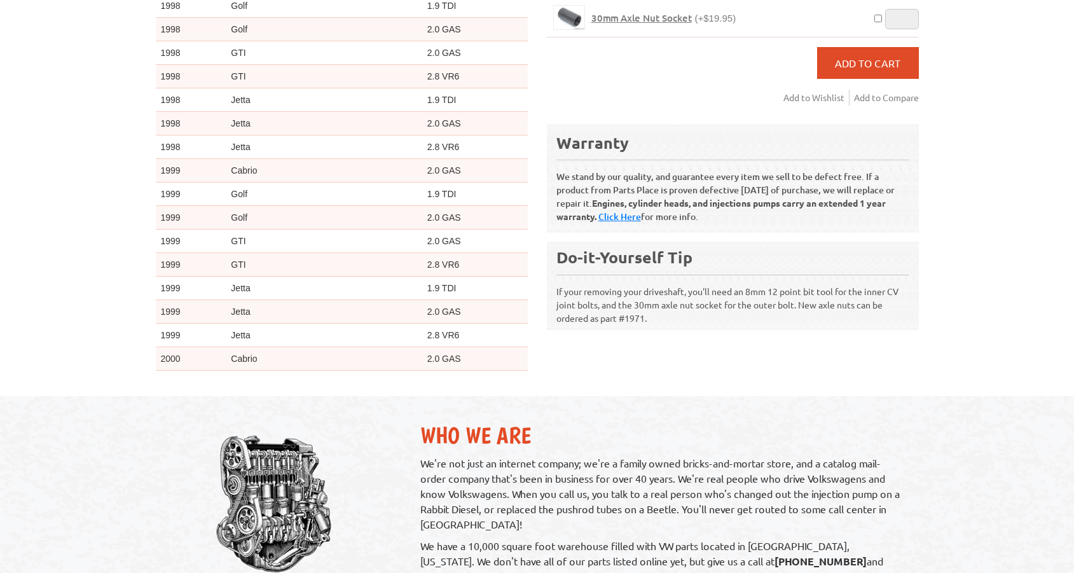
scroll to position [4935, 0]
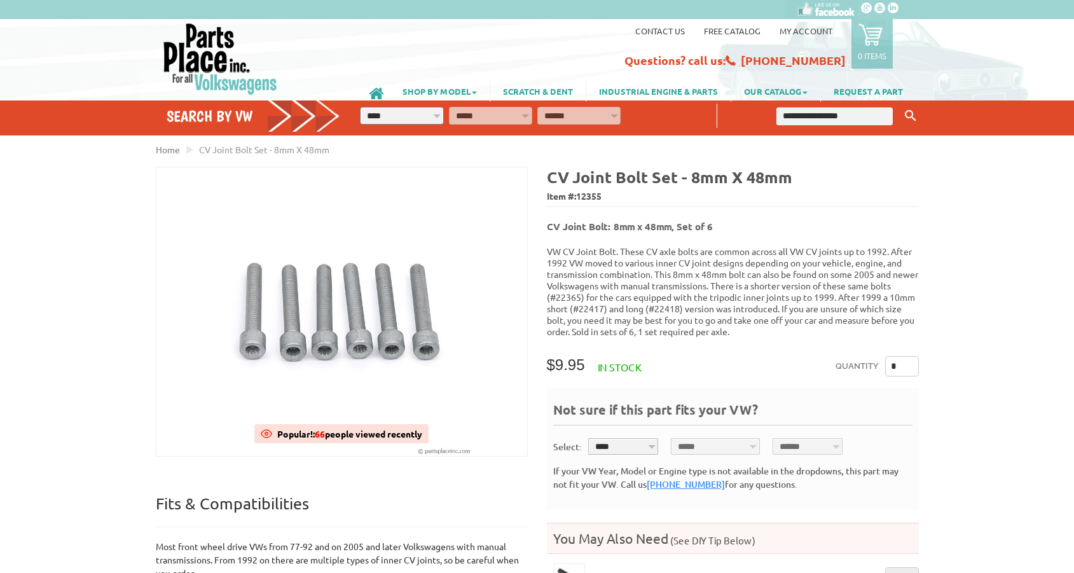
scroll to position [0, 0]
select select "*********"
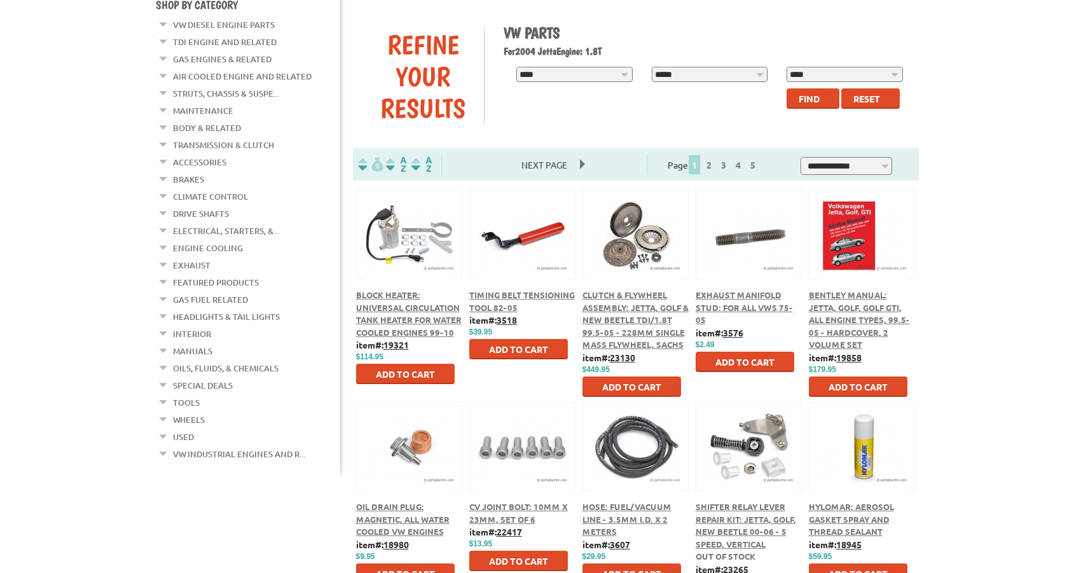
scroll to position [146, 0]
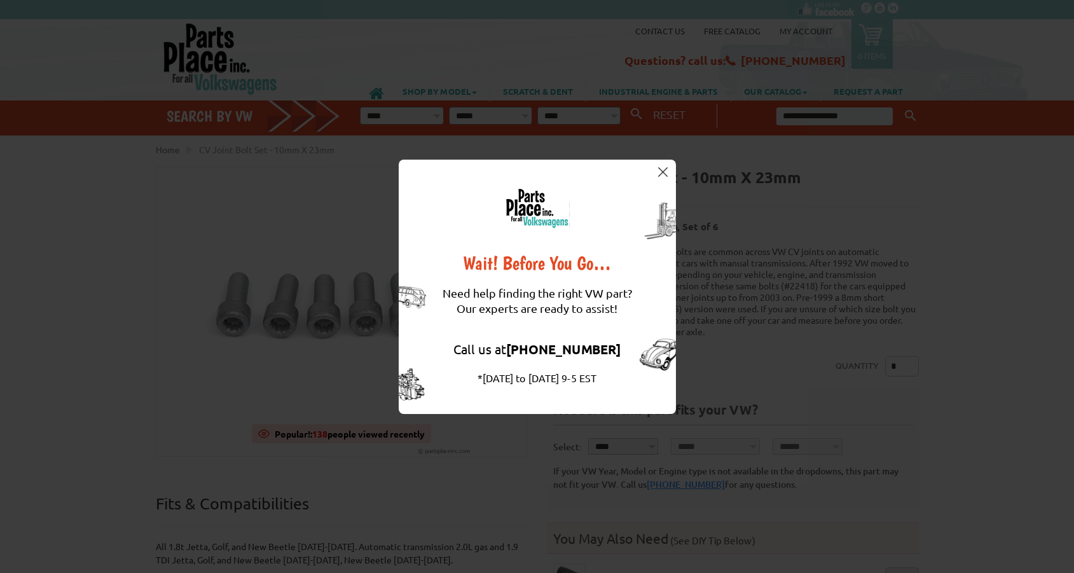
click at [668, 173] on img at bounding box center [663, 172] width 10 height 10
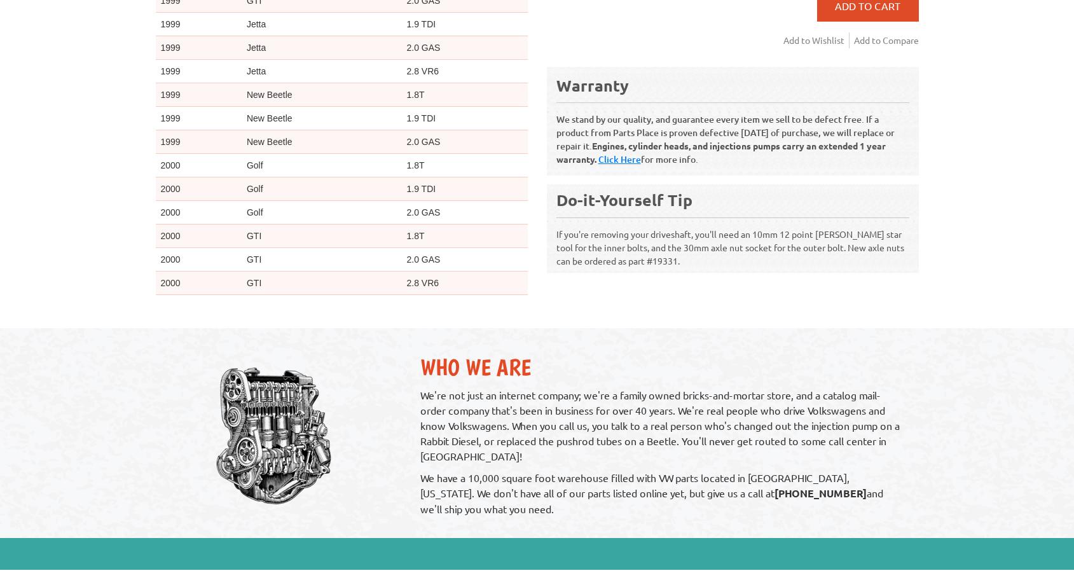
scroll to position [655, 0]
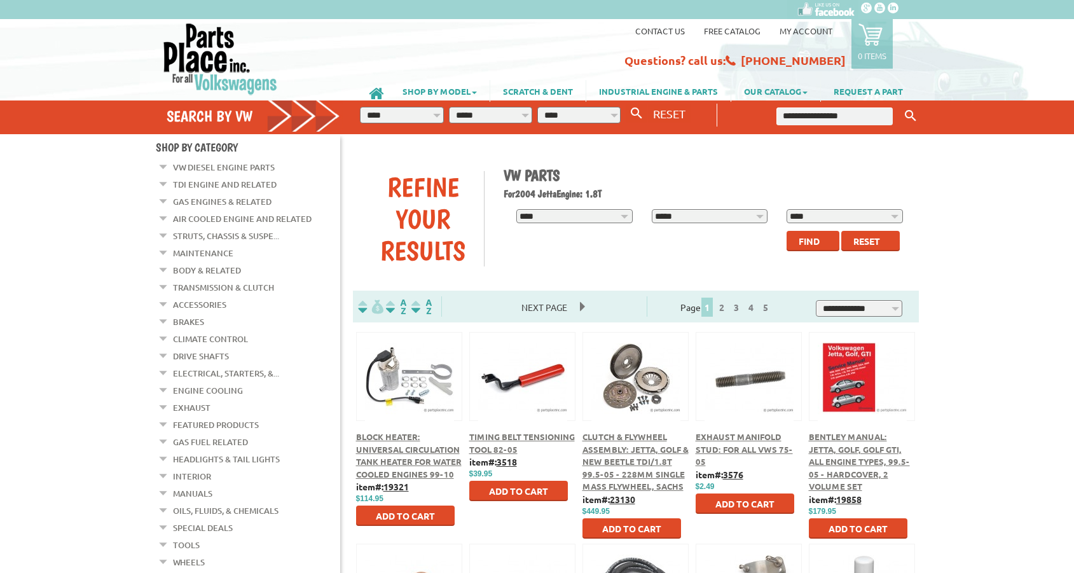
scroll to position [319, 0]
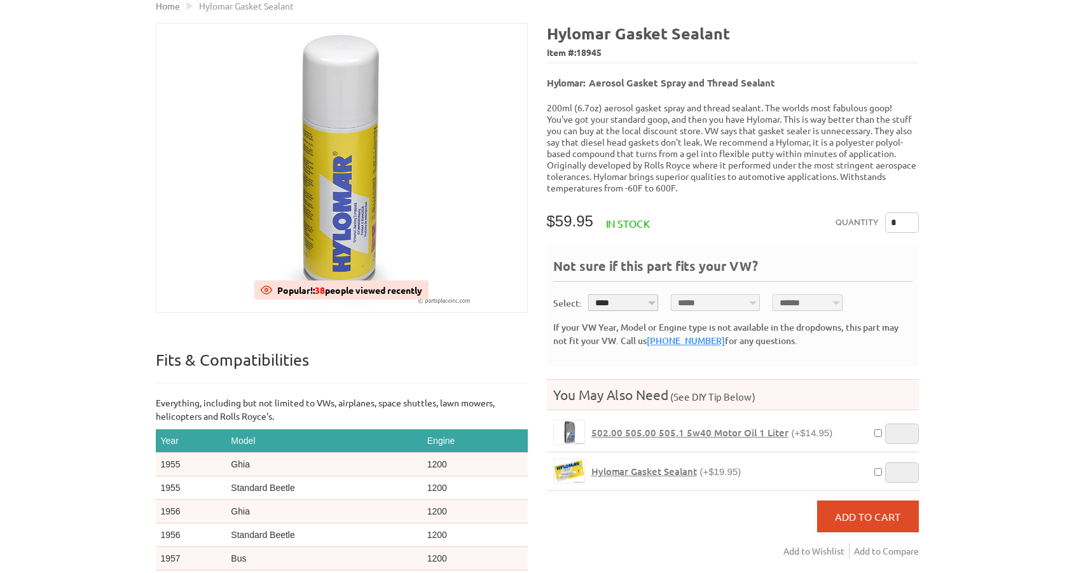
scroll to position [-13, 0]
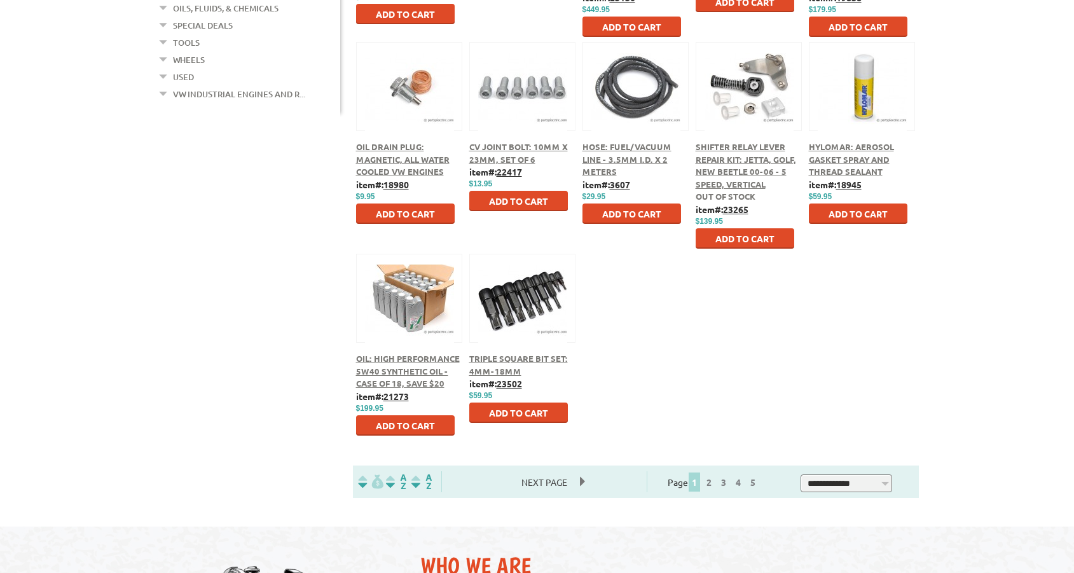
scroll to position [510, 0]
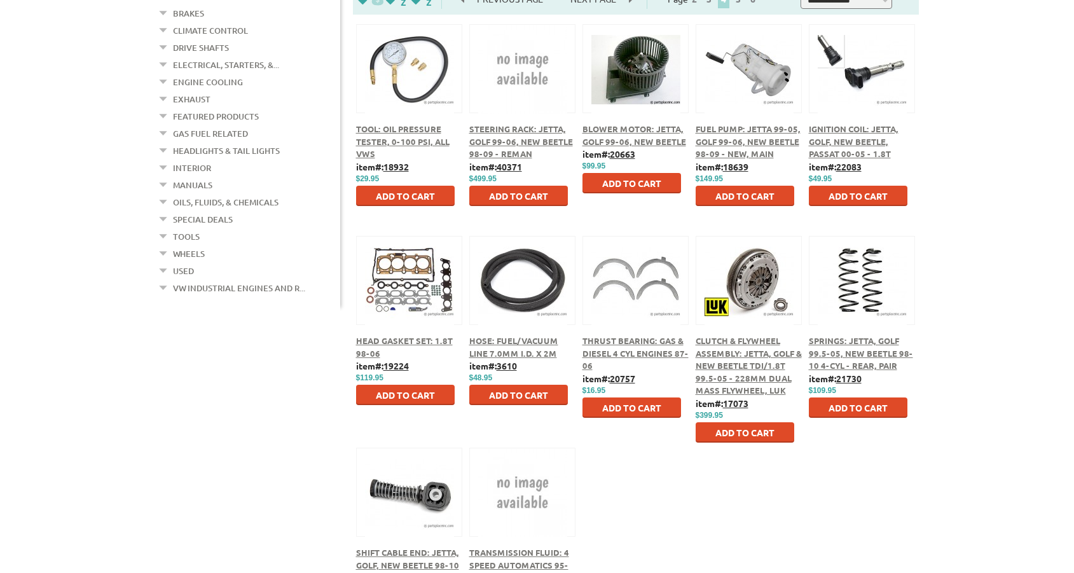
scroll to position [313, 0]
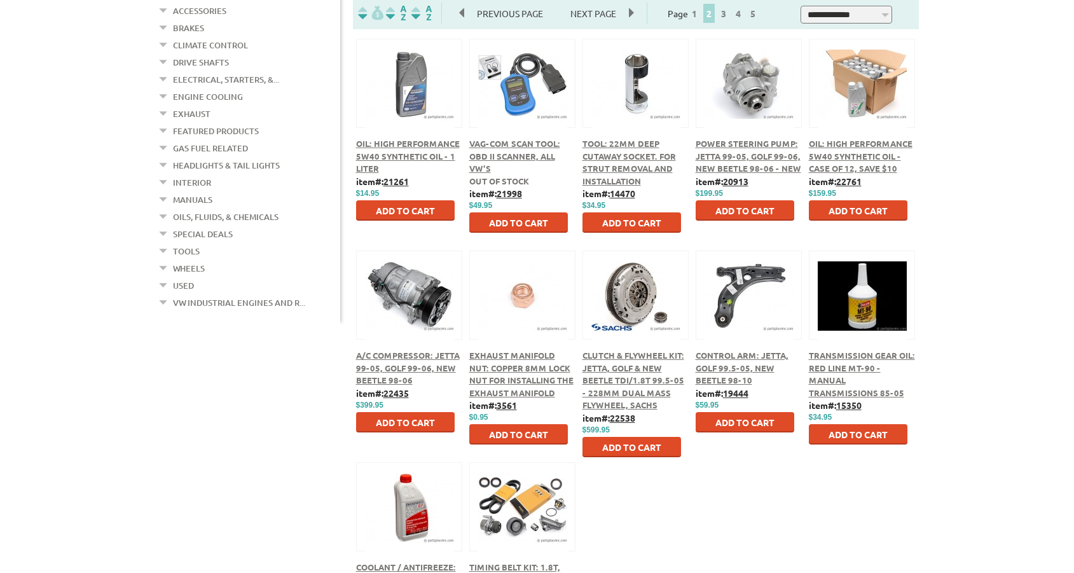
scroll to position [297, 0]
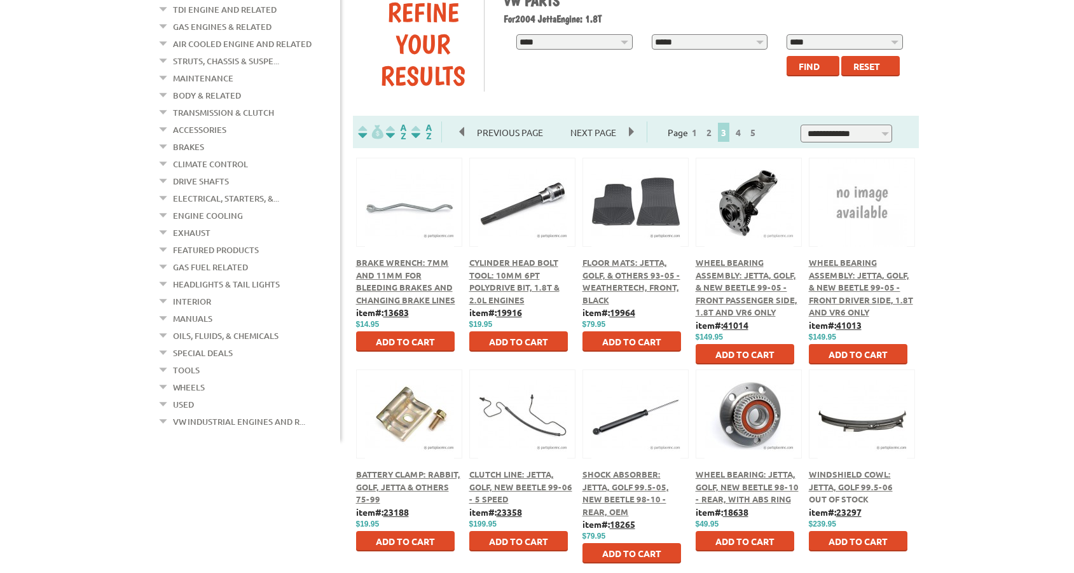
scroll to position [177, 0]
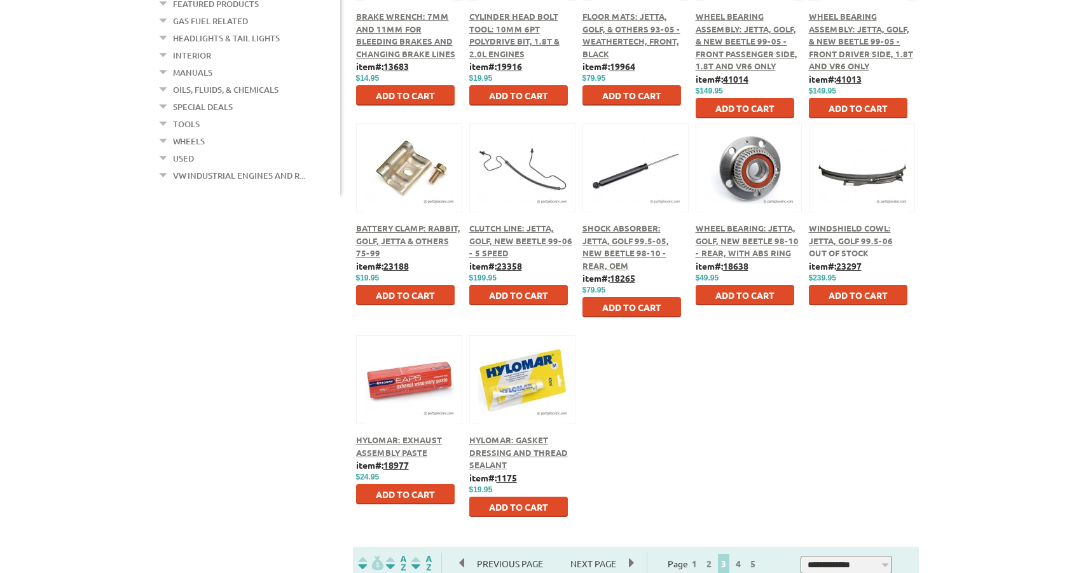
scroll to position [426, 0]
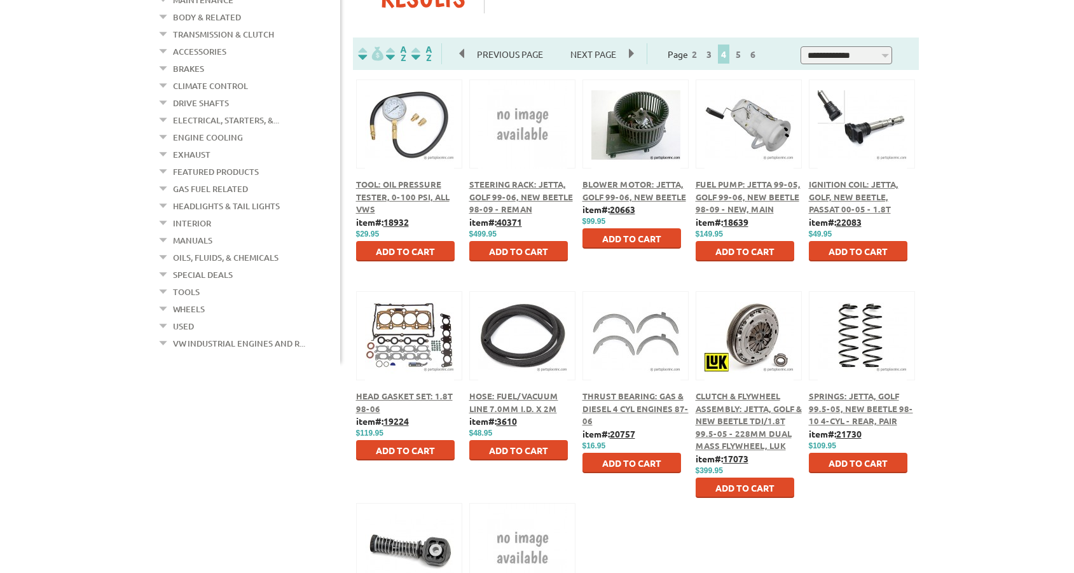
scroll to position [290, 0]
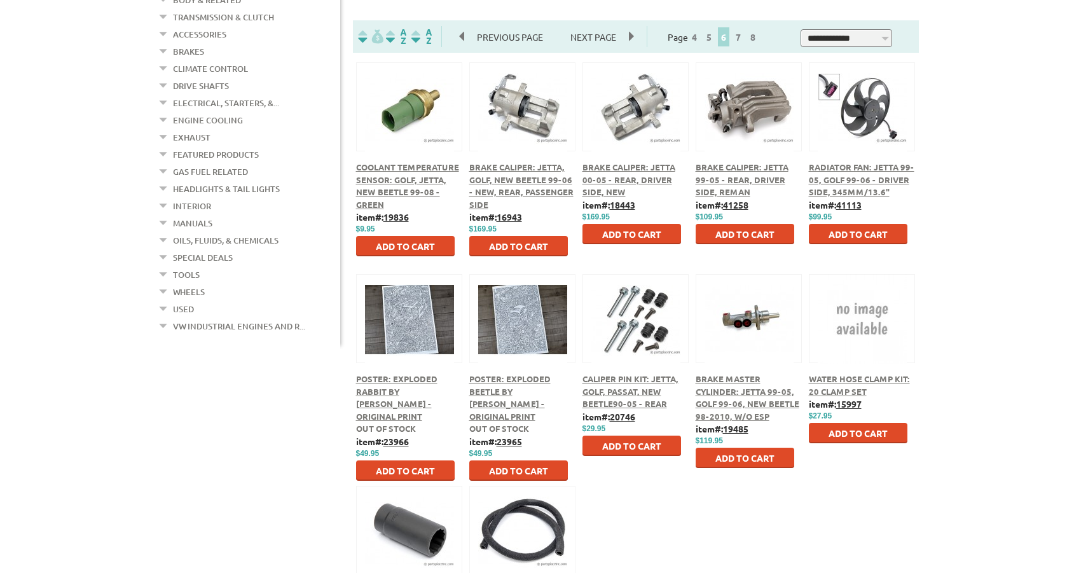
scroll to position [273, 0]
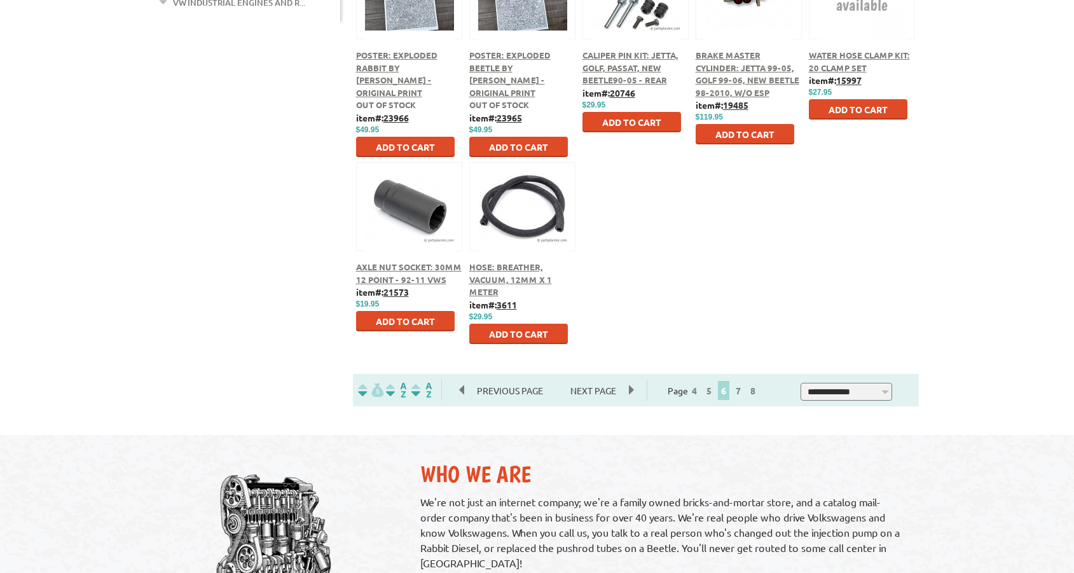
scroll to position [628, 0]
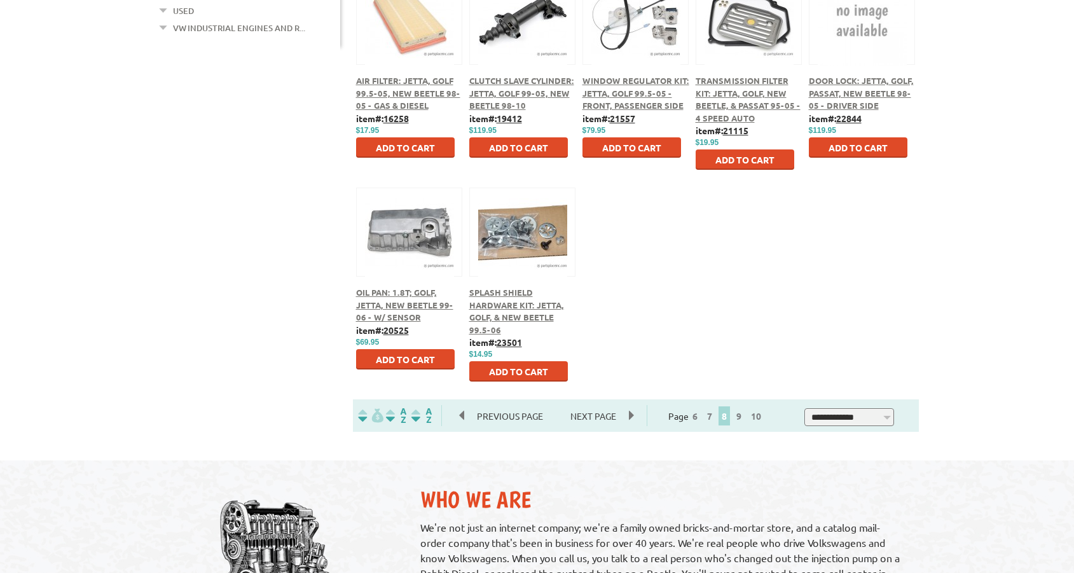
scroll to position [570, 0]
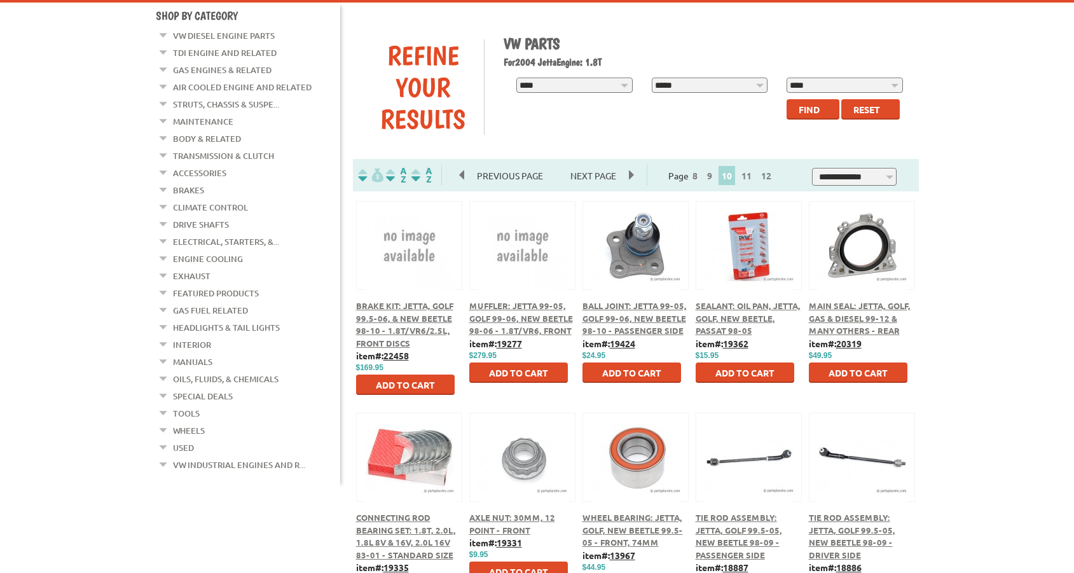
scroll to position [134, 0]
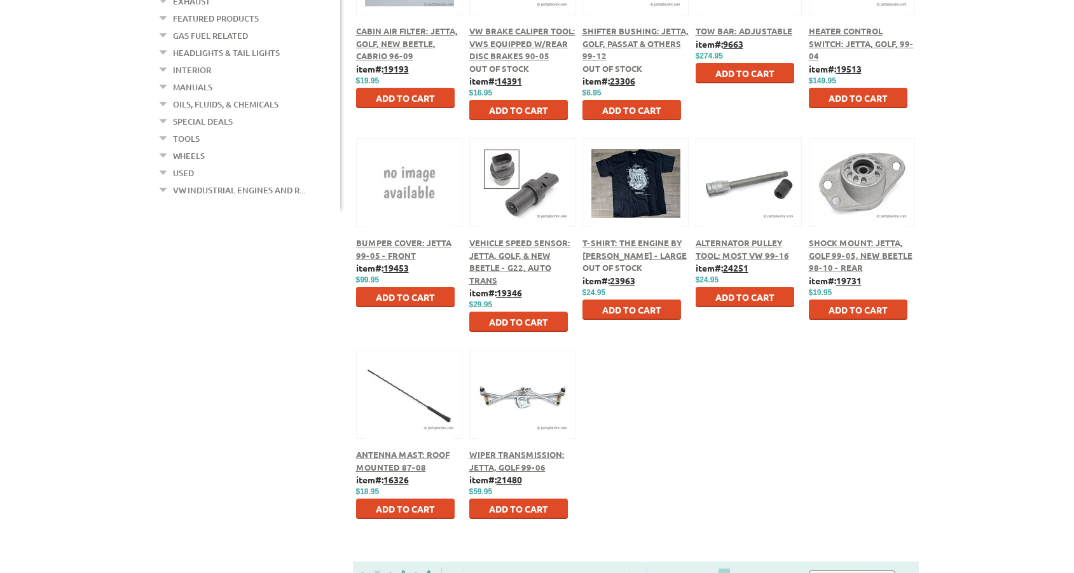
scroll to position [355, 0]
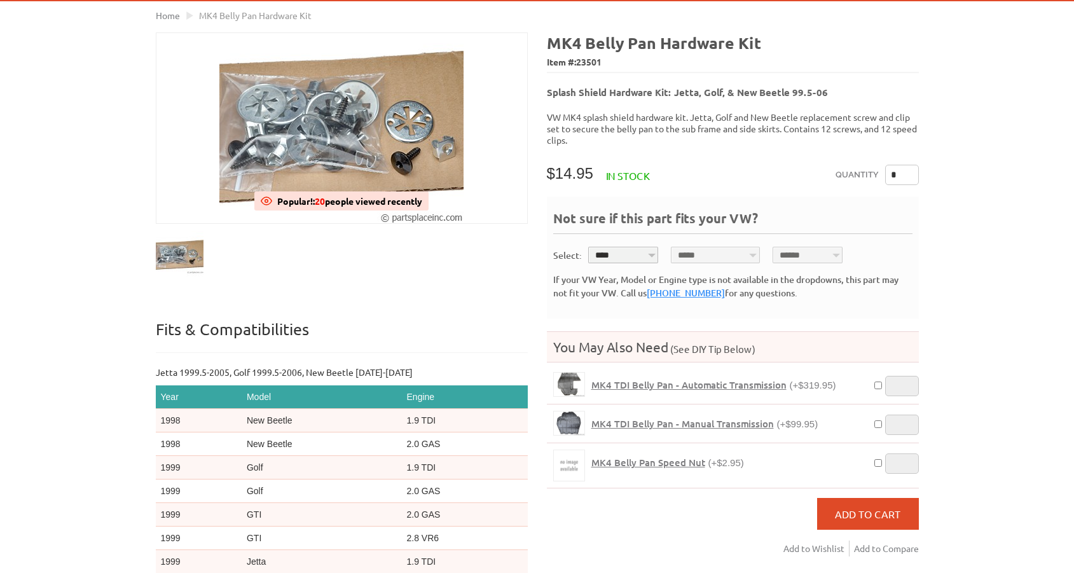
scroll to position [106, 0]
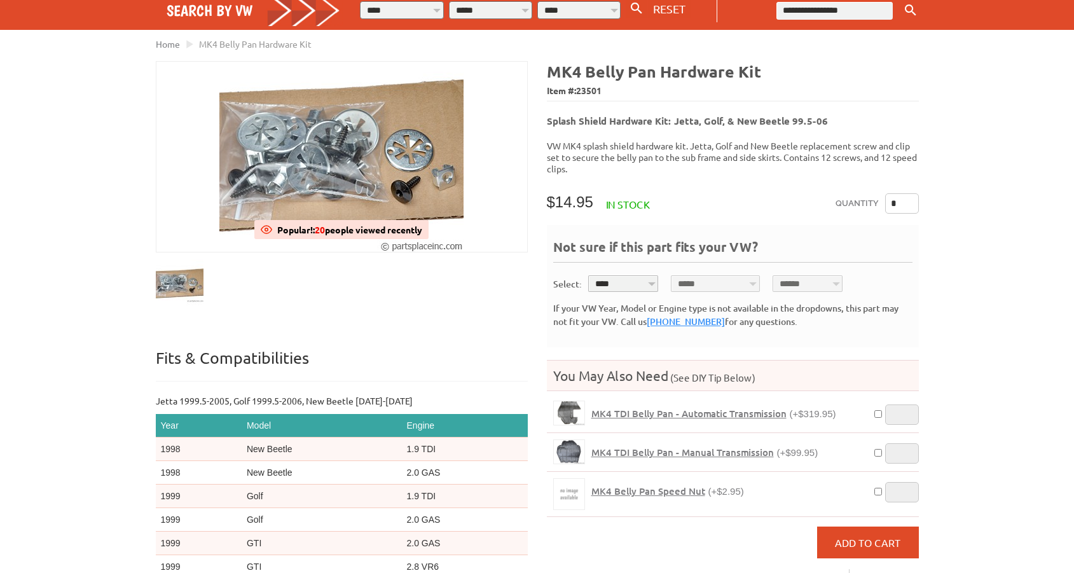
click at [1029, 63] on div "VW Diesel Engine Parts Diesel Cylinder Heads and Parts Diesel Timing Belts, Ten…" at bounding box center [537, 372] width 1074 height 957
